Goal: Task Accomplishment & Management: Complete application form

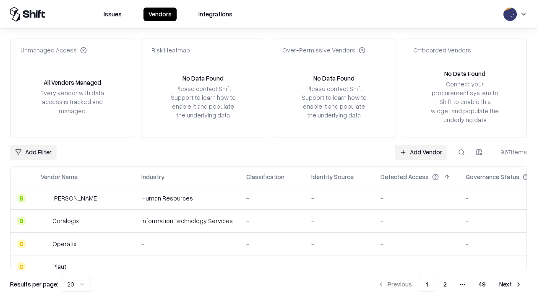
click at [421, 152] on link "Add Vendor" at bounding box center [421, 152] width 52 height 15
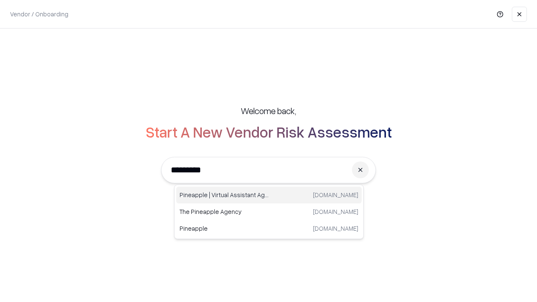
click at [269, 195] on div "Pineapple | Virtual Assistant Agency [DOMAIN_NAME]" at bounding box center [269, 195] width 186 height 17
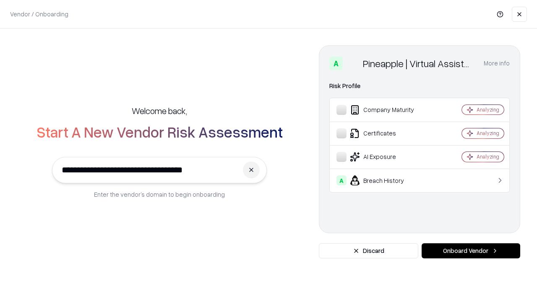
type input "**********"
click at [471, 251] on button "Onboard Vendor" at bounding box center [471, 250] width 99 height 15
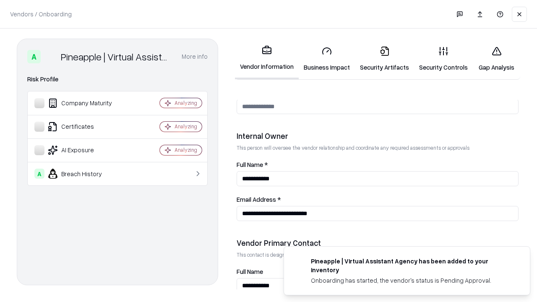
scroll to position [435, 0]
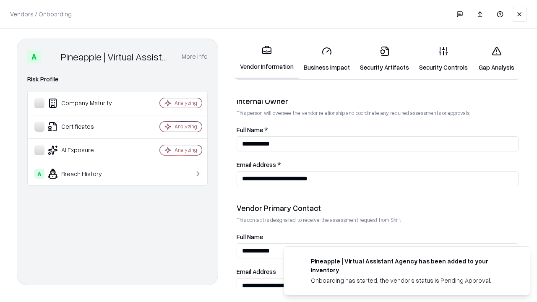
click at [327, 59] on link "Business Impact" at bounding box center [327, 58] width 56 height 39
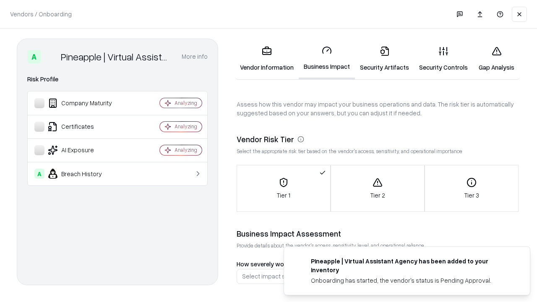
click at [384, 59] on link "Security Artifacts" at bounding box center [384, 58] width 59 height 39
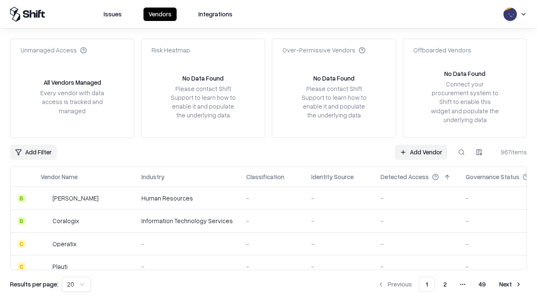
click at [421, 152] on link "Add Vendor" at bounding box center [421, 152] width 52 height 15
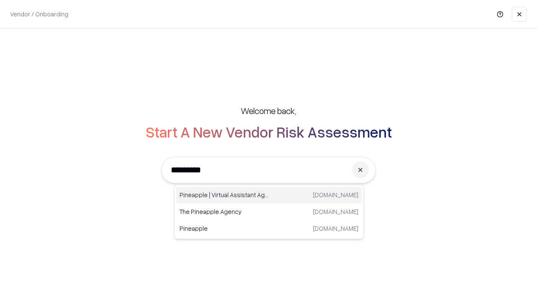
click at [269, 195] on div "Pineapple | Virtual Assistant Agency [DOMAIN_NAME]" at bounding box center [269, 195] width 186 height 17
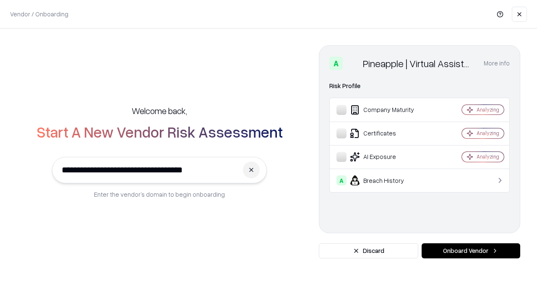
type input "**********"
click at [471, 251] on button "Onboard Vendor" at bounding box center [471, 250] width 99 height 15
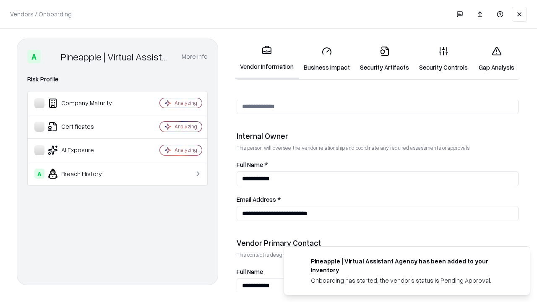
scroll to position [435, 0]
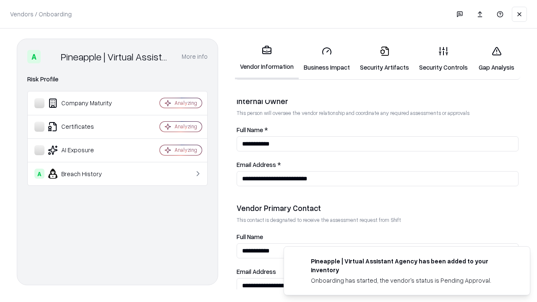
click at [496, 59] on link "Gap Analysis" at bounding box center [496, 58] width 47 height 39
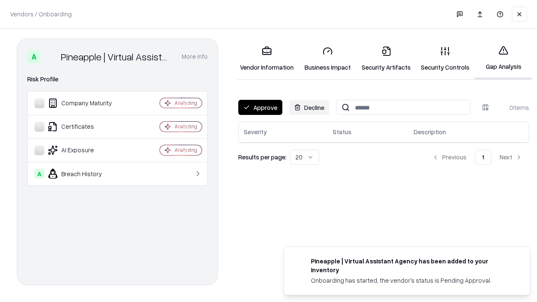
click at [260, 107] on button "Approve" at bounding box center [260, 107] width 44 height 15
